Goal: Task Accomplishment & Management: Manage account settings

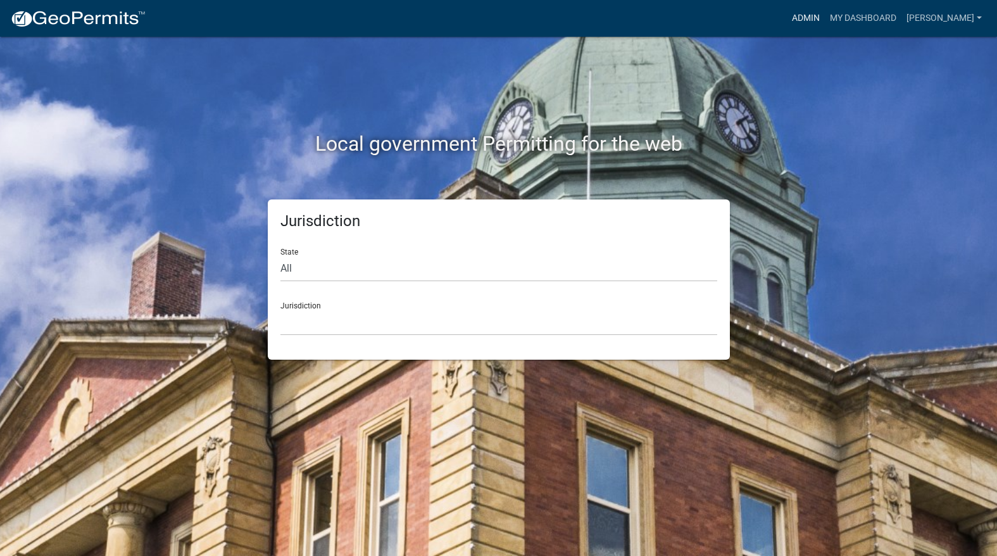
click at [825, 22] on link "Admin" at bounding box center [806, 18] width 38 height 24
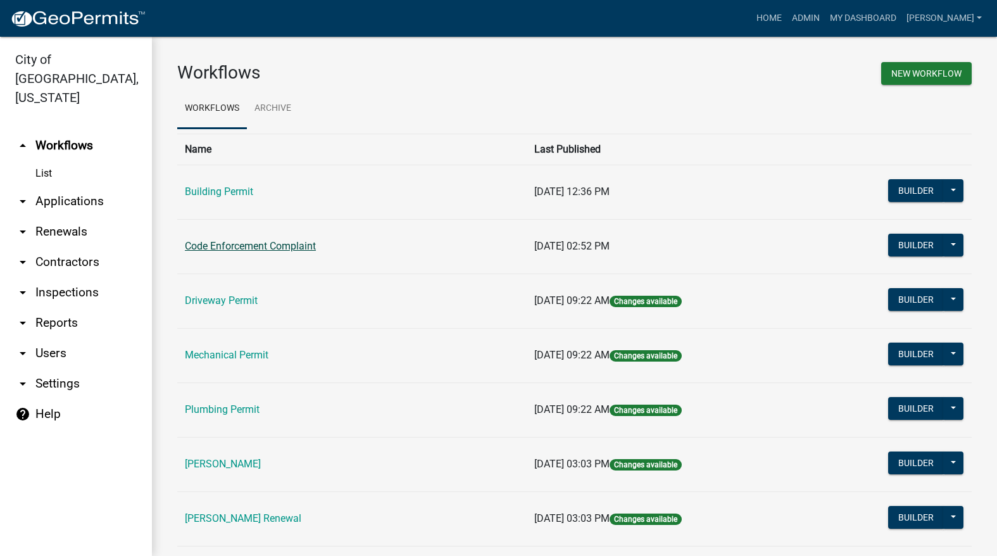
click at [247, 244] on link "Code Enforcement Complaint" at bounding box center [250, 246] width 131 height 12
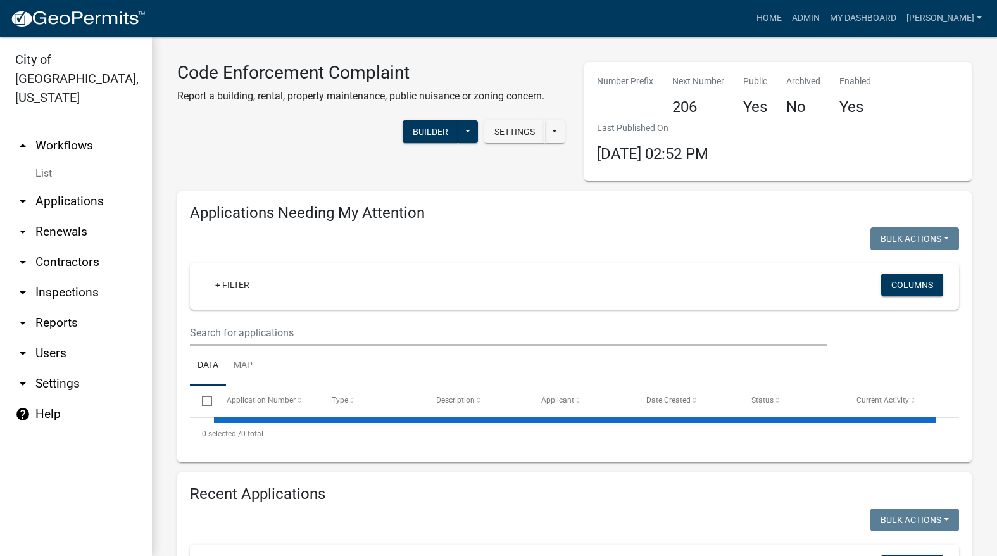
select select "3: 100"
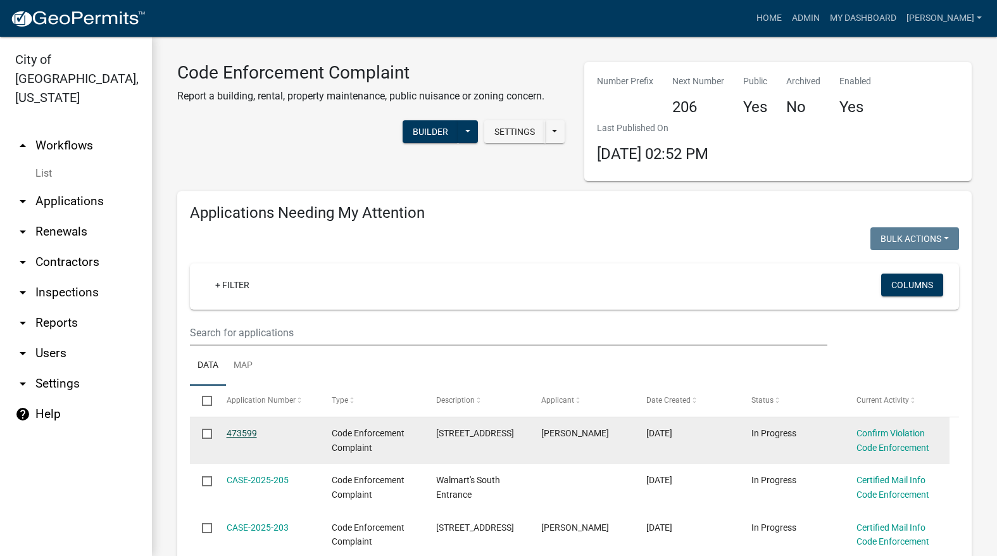
click at [244, 431] on link "473599" at bounding box center [242, 433] width 30 height 10
